Goal: Navigation & Orientation: Find specific page/section

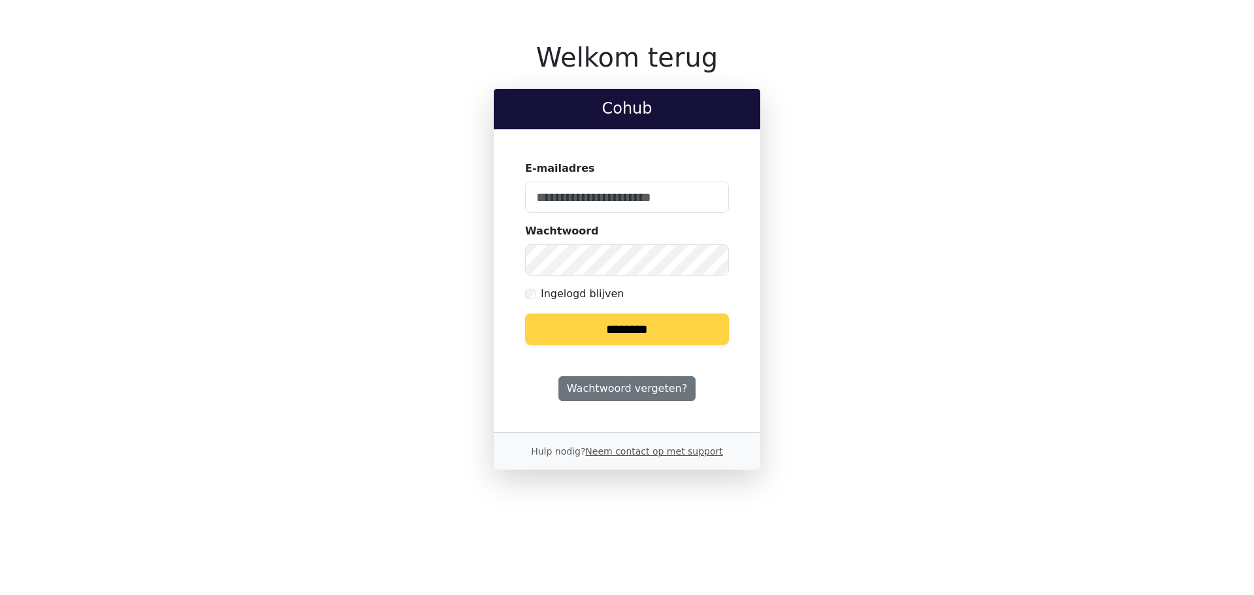
type input "**********"
click at [646, 336] on input "********" at bounding box center [627, 329] width 204 height 31
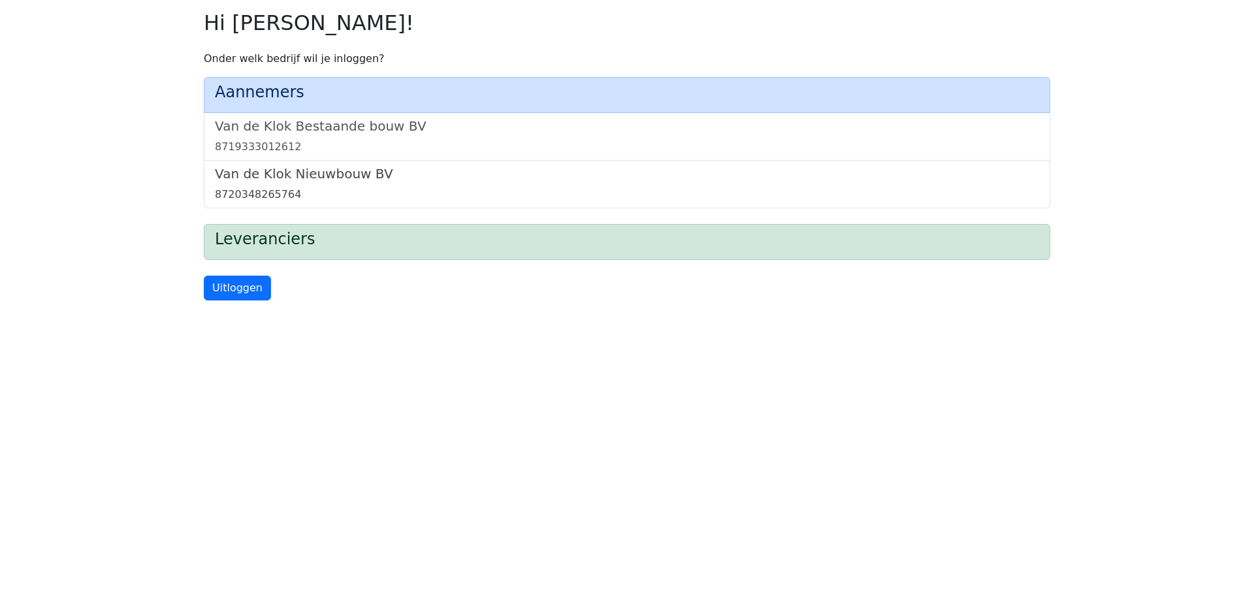
click at [368, 184] on link "Van de Klok Nieuwbouw BV 8720348265764" at bounding box center [627, 184] width 824 height 37
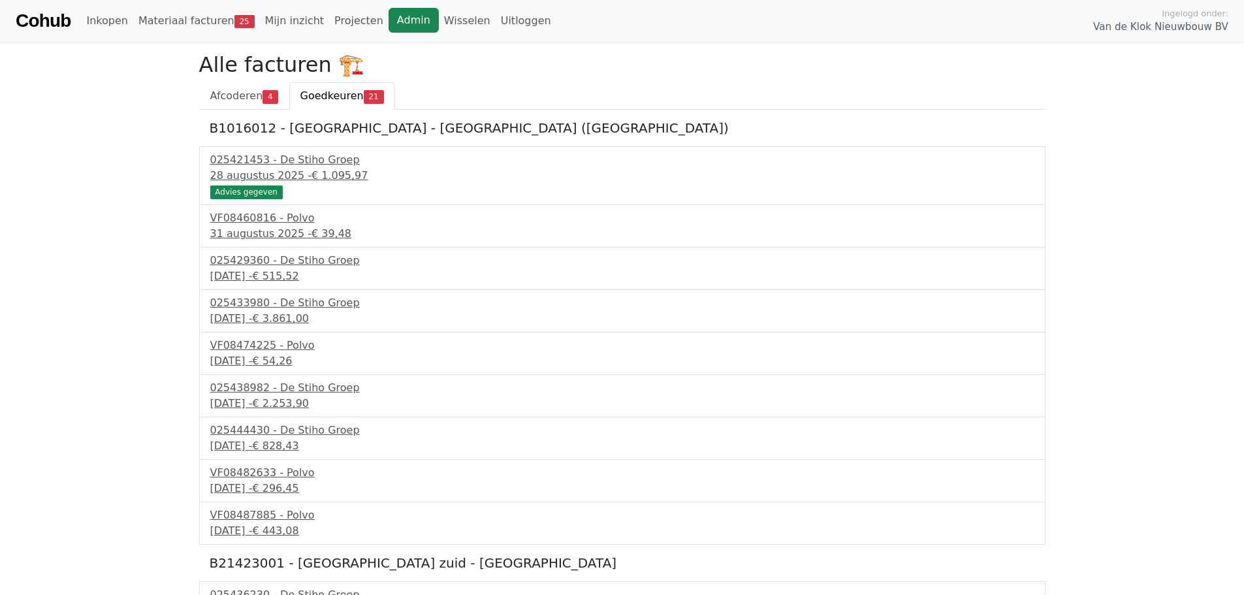
click at [389, 24] on link "Admin" at bounding box center [414, 20] width 50 height 25
